Goal: Task Accomplishment & Management: Use online tool/utility

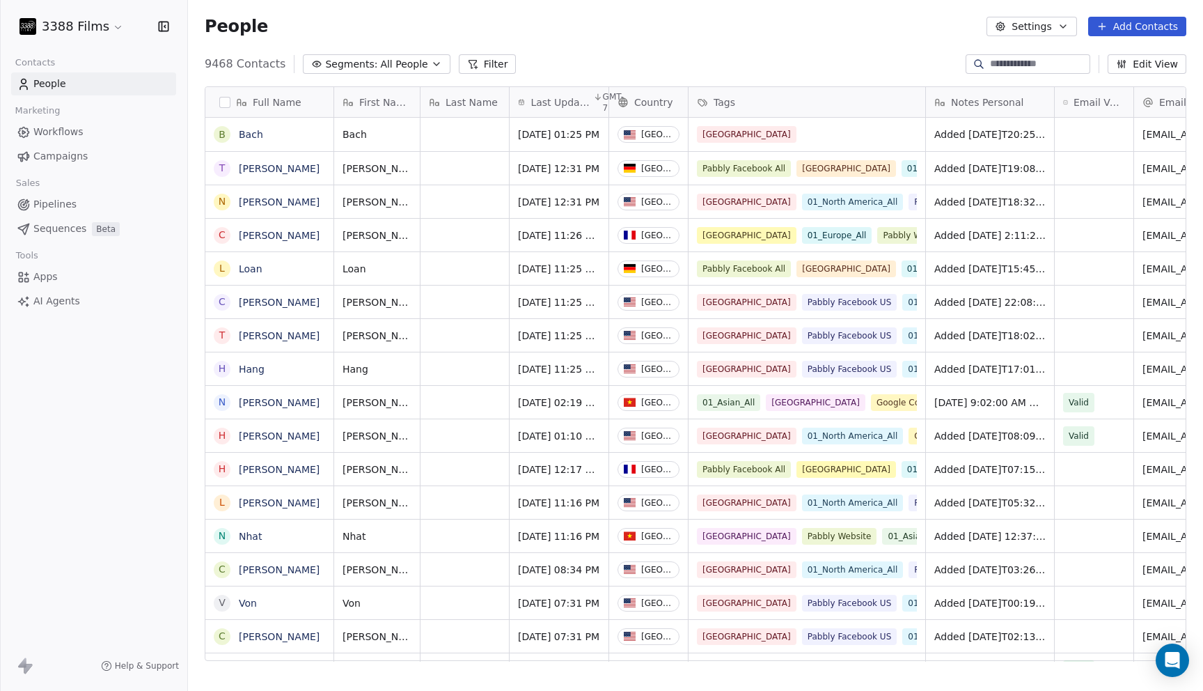
scroll to position [608, 1015]
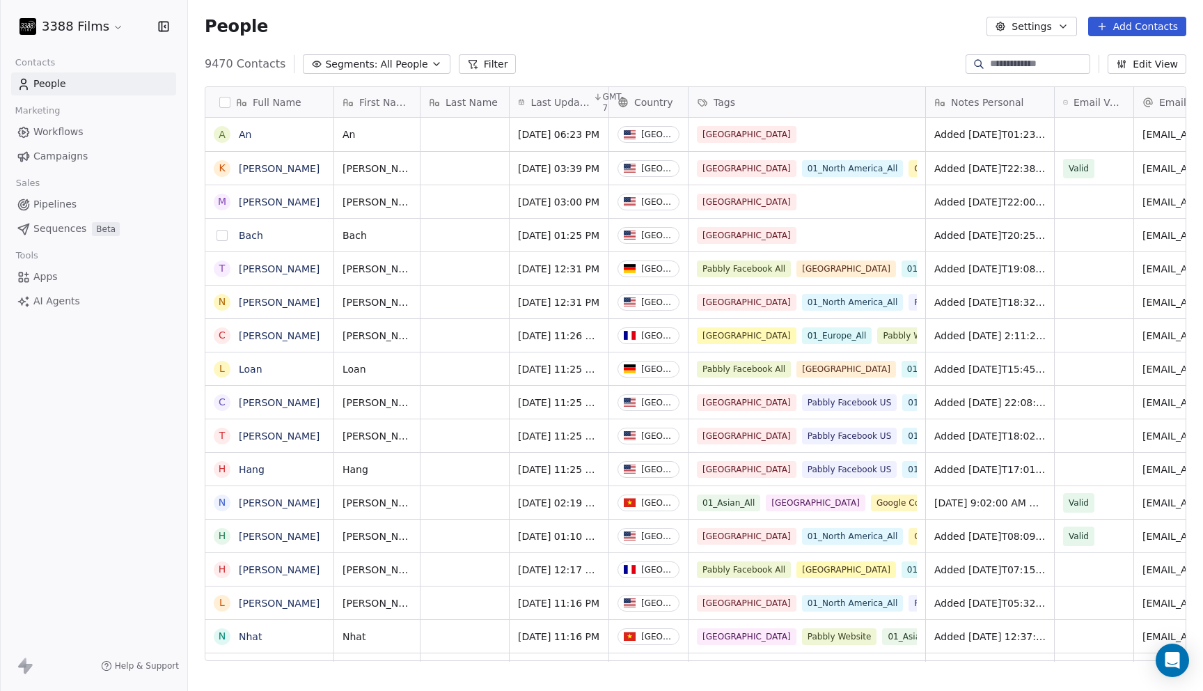
click at [221, 232] on button "grid" at bounding box center [222, 235] width 11 height 11
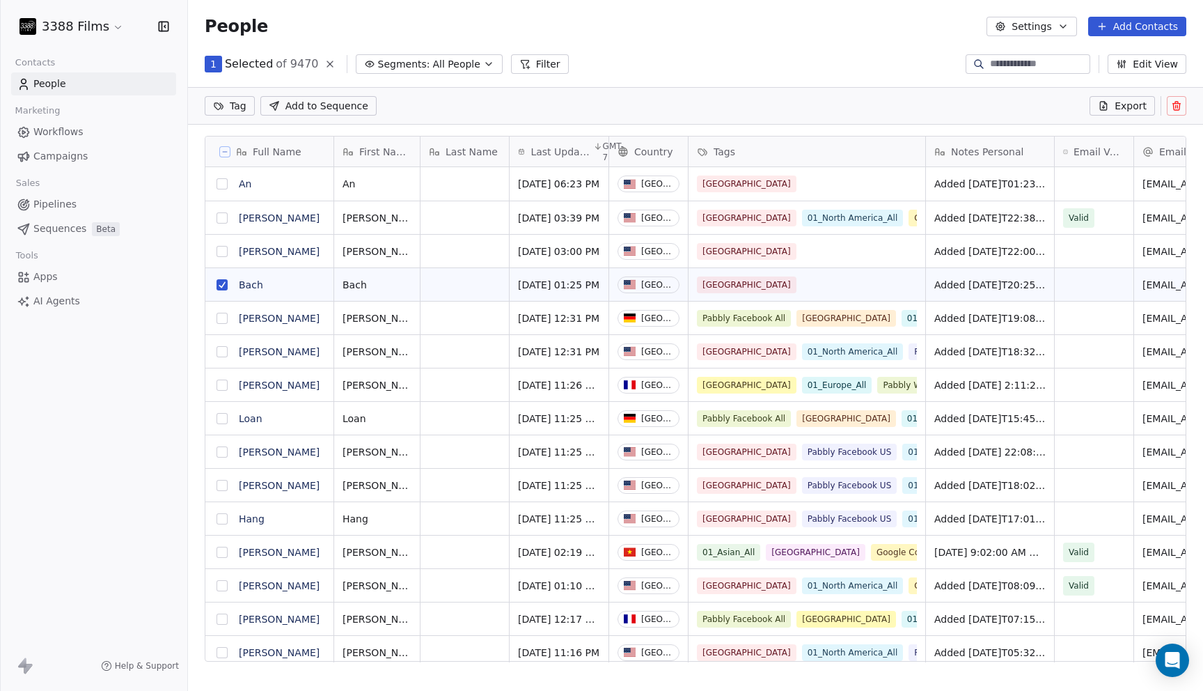
scroll to position [0, 0]
click at [222, 249] on button "grid" at bounding box center [222, 251] width 11 height 11
click at [223, 181] on button "grid" at bounding box center [222, 183] width 11 height 11
click at [240, 114] on html "3388 Films Contacts People Marketing Workflows Campaigns Sales Pipelines Sequen…" at bounding box center [601, 345] width 1203 height 691
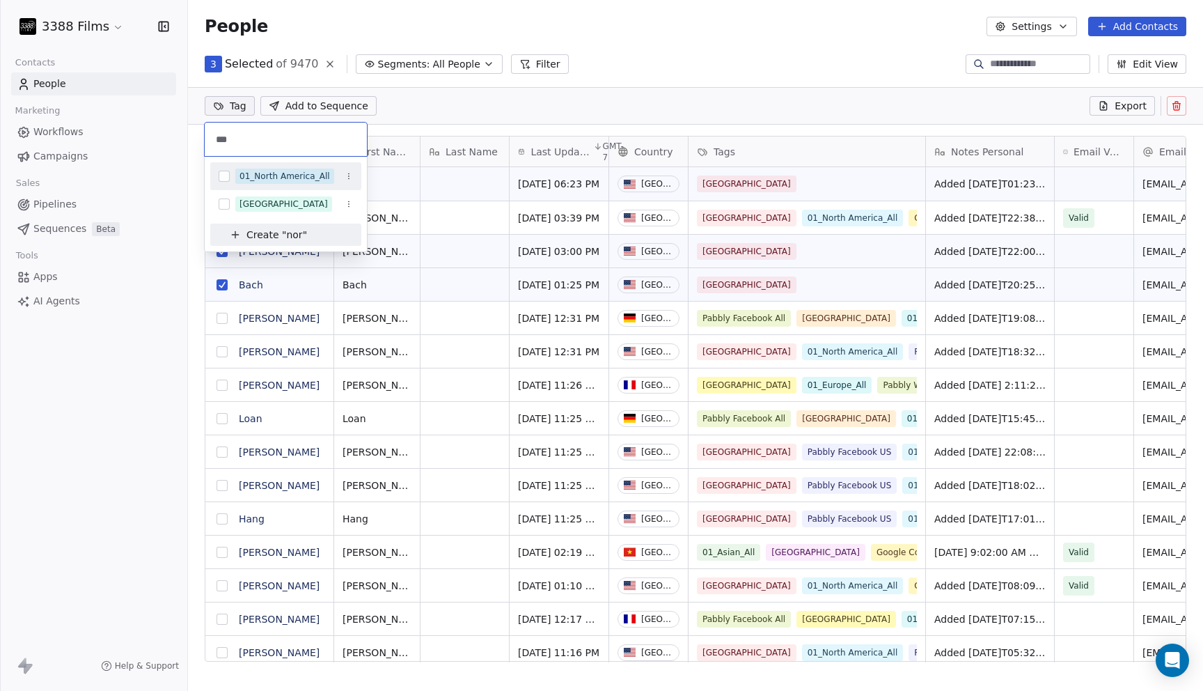
type input "***"
click at [272, 173] on div "01_North America_All" at bounding box center [285, 176] width 91 height 13
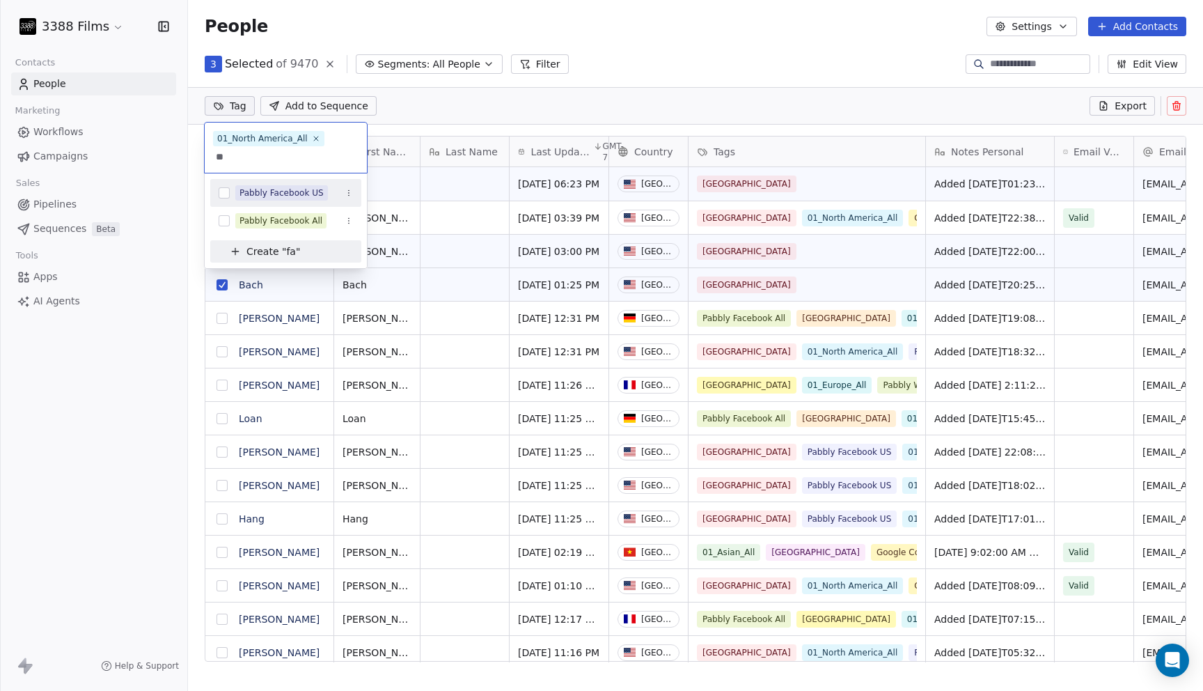
type input "**"
click at [263, 188] on div "Pabbly Facebook US" at bounding box center [282, 193] width 84 height 13
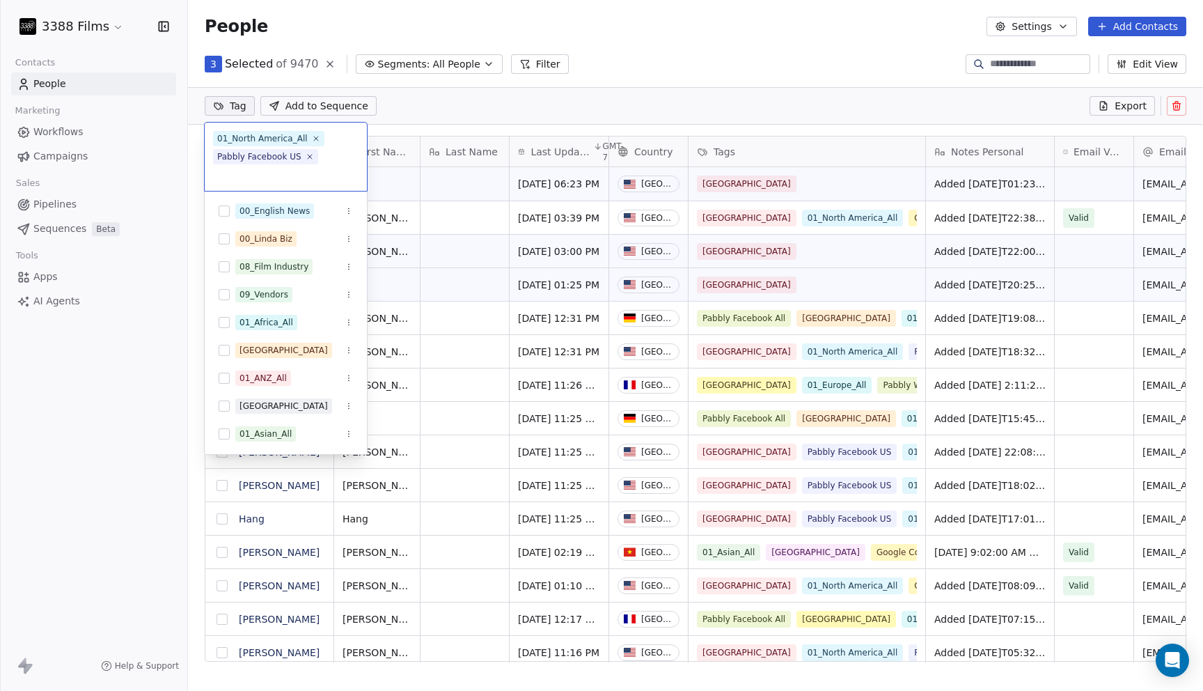
click at [731, 71] on html "3388 Films Contacts People Marketing Workflows Campaigns Sales Pipelines Sequen…" at bounding box center [601, 345] width 1203 height 691
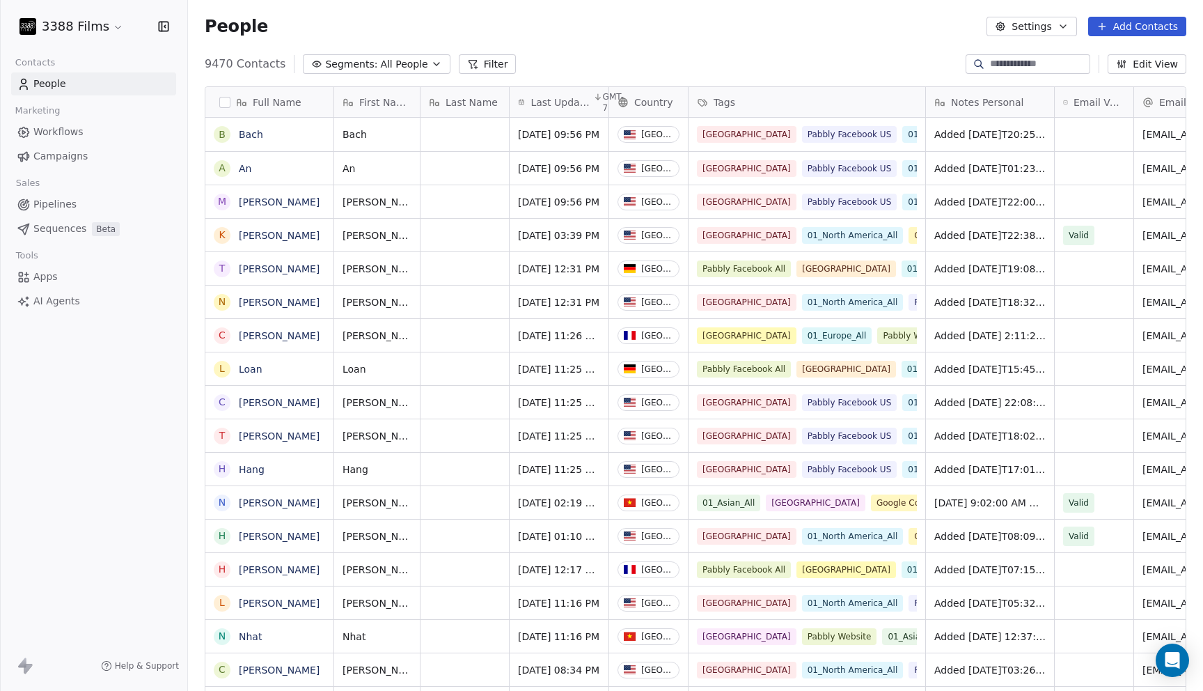
scroll to position [1, 1]
